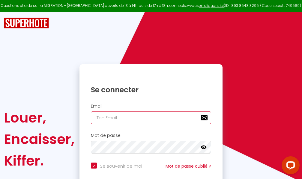
click at [160, 118] on input "email" at bounding box center [151, 118] width 120 height 13
type input "m"
checkbox input "true"
type input "ma"
checkbox input "true"
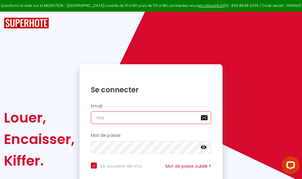
type input "mar"
checkbox input "true"
type input "marc"
checkbox input "true"
type input "marcd"
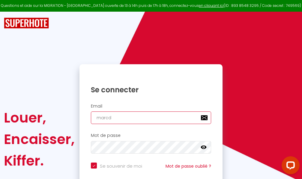
checkbox input "true"
type input "marcdp"
checkbox input "true"
type input "marcdpo"
checkbox input "true"
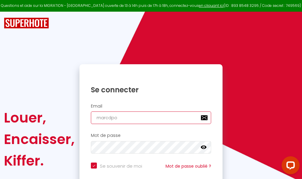
type input "marcdpoz"
checkbox input "true"
type input "marcdpoz."
checkbox input "true"
type input "marcdpoz.l"
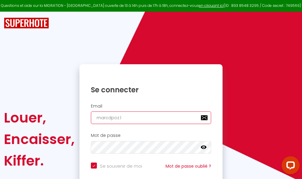
checkbox input "true"
type input "marcdpoz.lo"
checkbox input "true"
type input "marcdpoz.loc"
checkbox input "true"
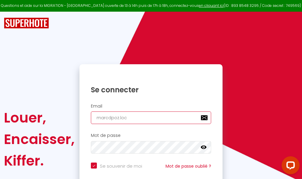
type input "marcdpoz.loca"
checkbox input "true"
type input "marcdpoz.locat"
checkbox input "true"
type input "marcdpoz.locati"
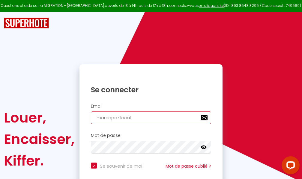
checkbox input "true"
type input "marcdpoz.locatio"
checkbox input "true"
type input "marcdpoz.location"
checkbox input "true"
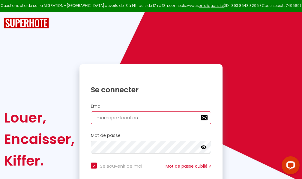
type input "marcdpoz.location@"
checkbox input "true"
type input "marcdpoz.location@g"
checkbox input "true"
type input "marcdpoz.location@gm"
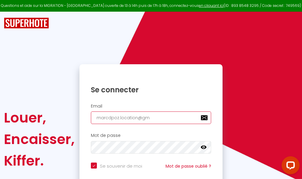
checkbox input "true"
type input "marcdpoz.location@gma"
checkbox input "true"
type input "marcdpoz.location@gmai"
checkbox input "true"
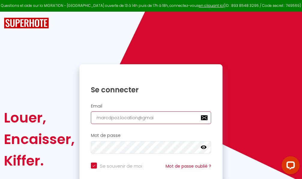
type input "[EMAIL_ADDRESS]"
checkbox input "true"
type input "[EMAIL_ADDRESS]."
checkbox input "true"
type input "marcdpoz.location@gmail.c"
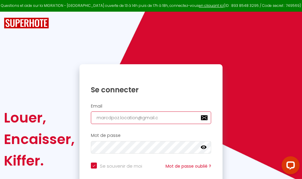
checkbox input "true"
type input "[EMAIL_ADDRESS][DOMAIN_NAME]"
checkbox input "true"
type input "[EMAIL_ADDRESS][DOMAIN_NAME]"
checkbox input "true"
